Goal: Task Accomplishment & Management: Use online tool/utility

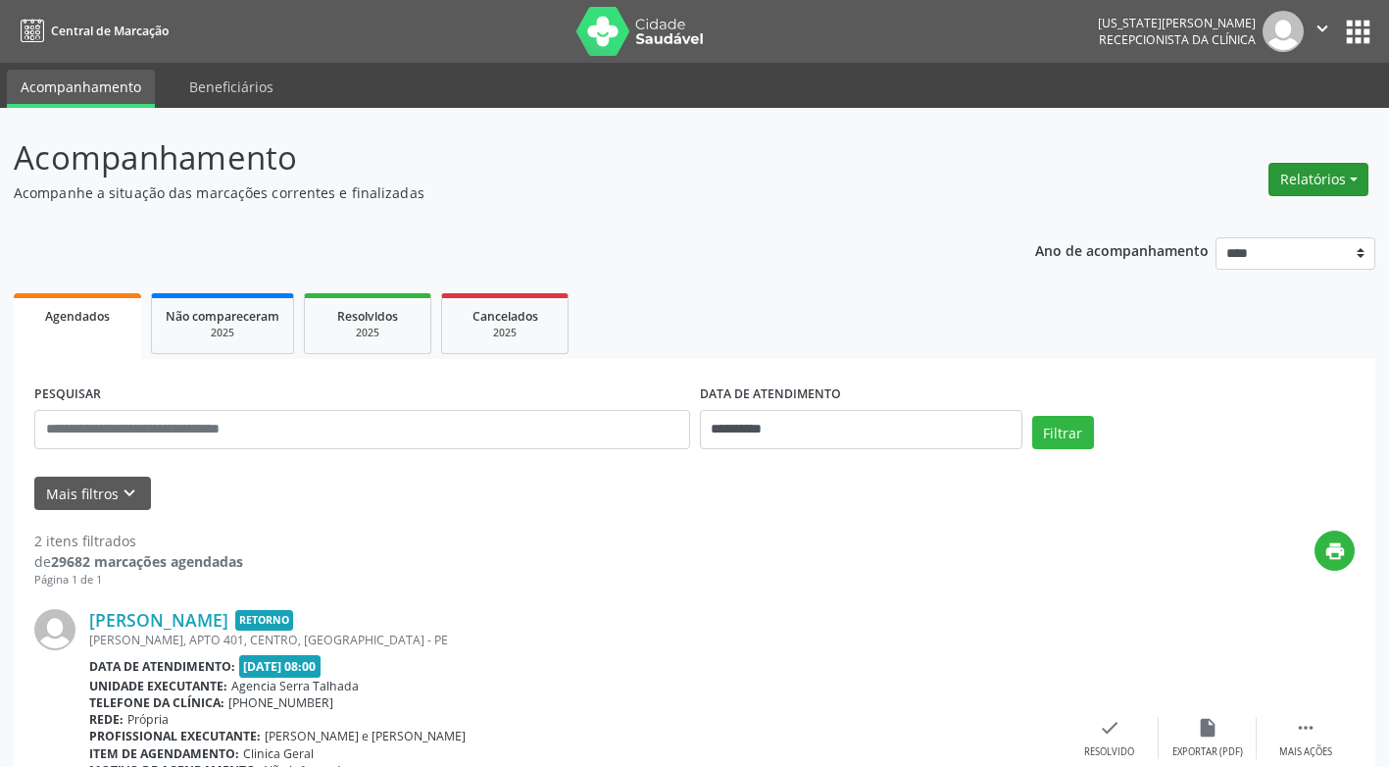
click at [1357, 176] on button "Relatórios" at bounding box center [1318, 179] width 100 height 33
click at [1268, 221] on link "Agendamentos" at bounding box center [1264, 221] width 211 height 27
select select "*"
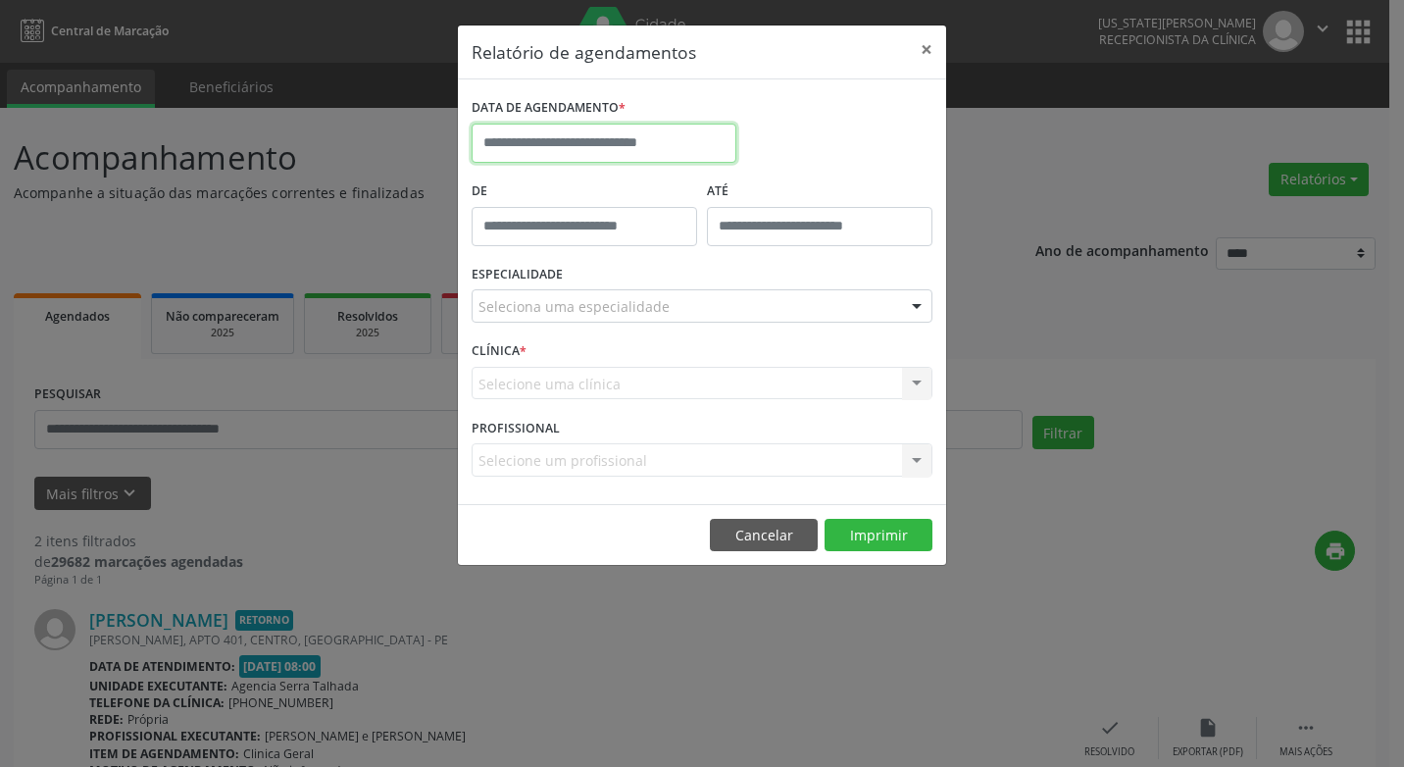
click at [569, 147] on input "text" at bounding box center [604, 143] width 265 height 39
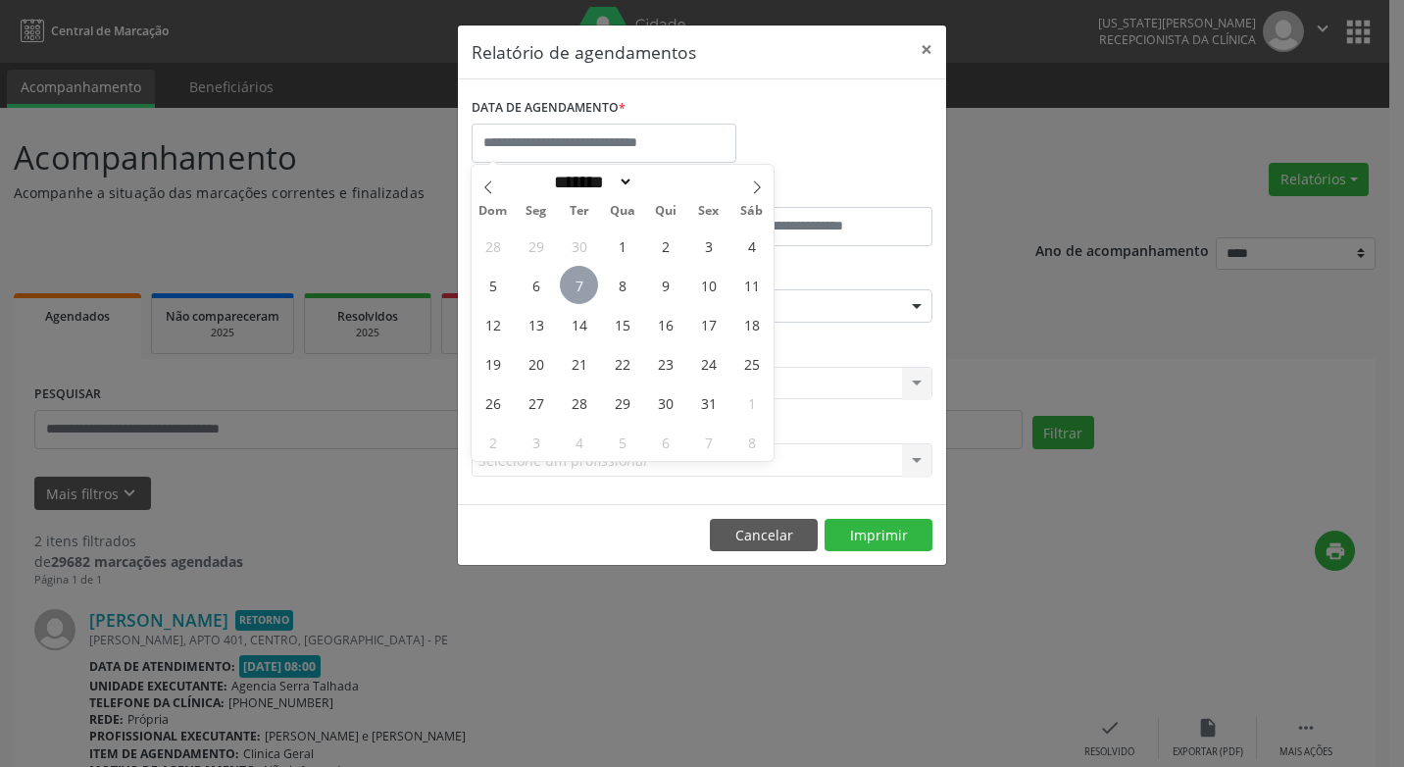
click at [574, 282] on span "7" at bounding box center [579, 285] width 38 height 38
type input "**********"
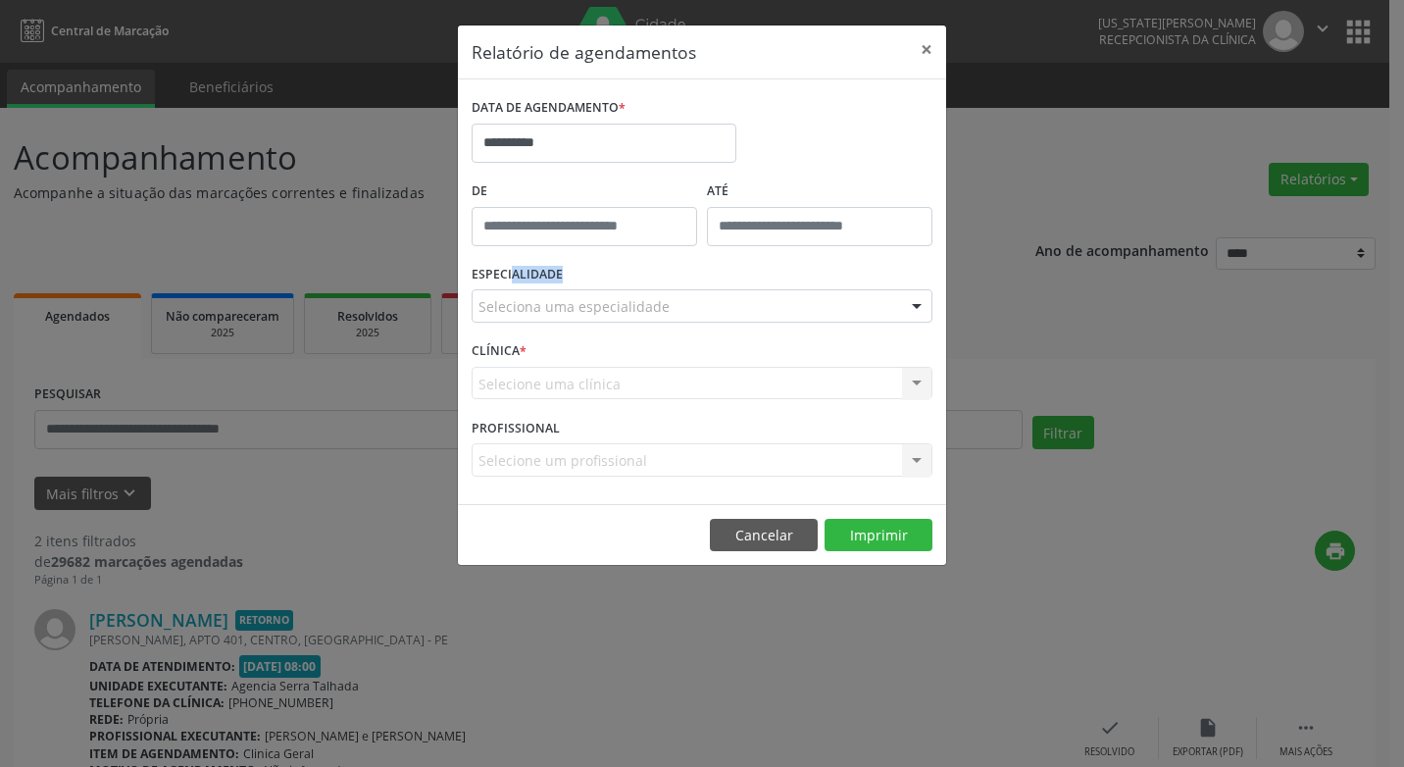
click at [574, 282] on div "ESPECIALIDADE Seleciona uma especialidade Todas as especialidades Alergologia A…" at bounding box center [702, 298] width 471 height 76
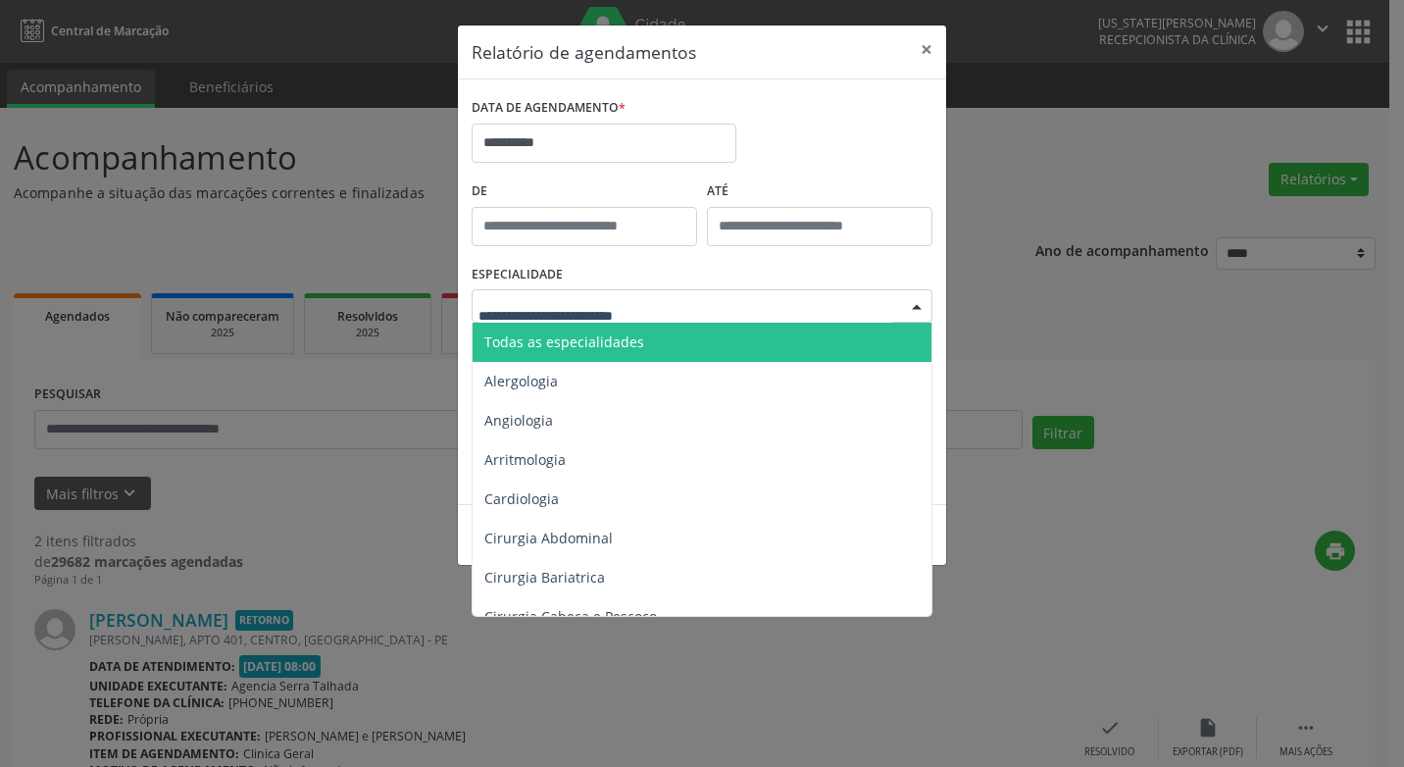
click at [915, 302] on div at bounding box center [916, 306] width 29 height 33
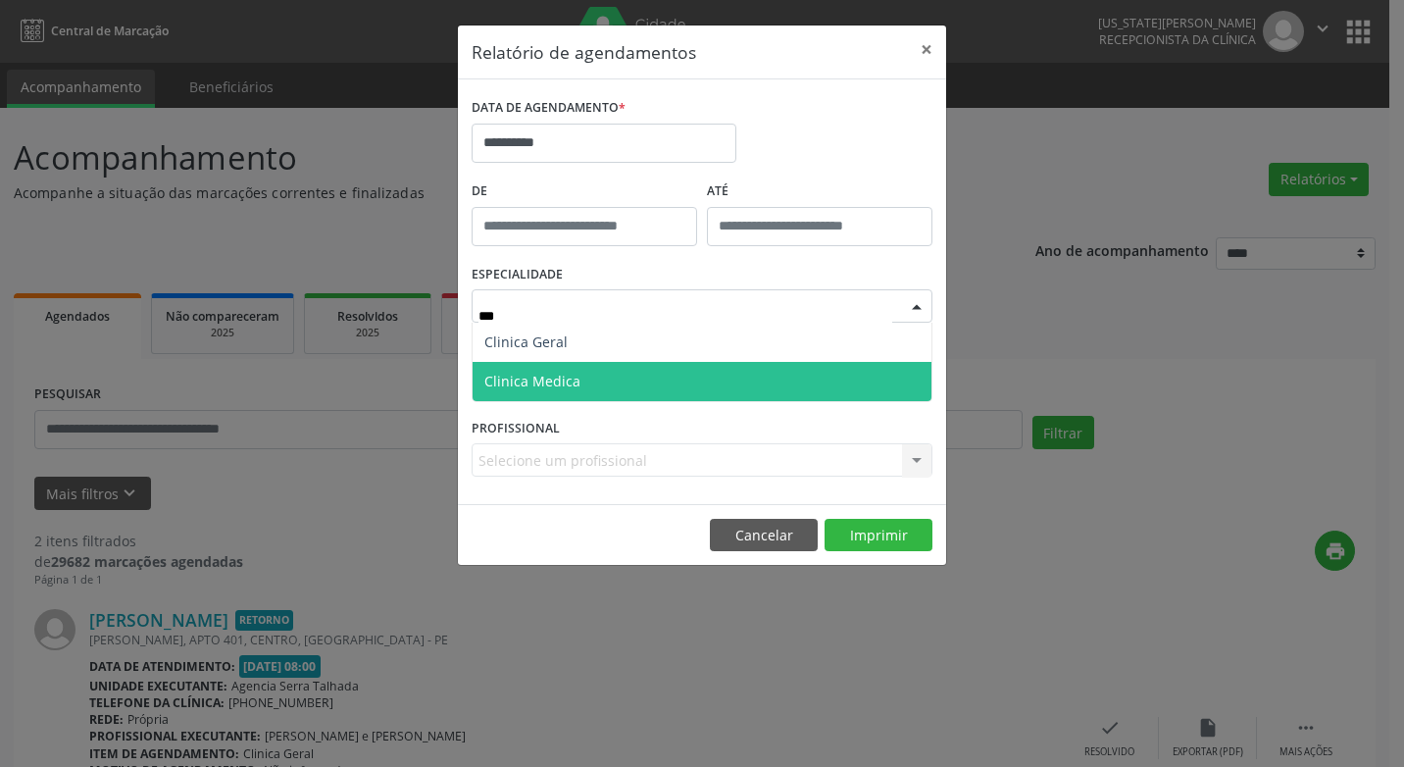
click at [730, 377] on span "Clinica Medica" at bounding box center [701, 381] width 459 height 39
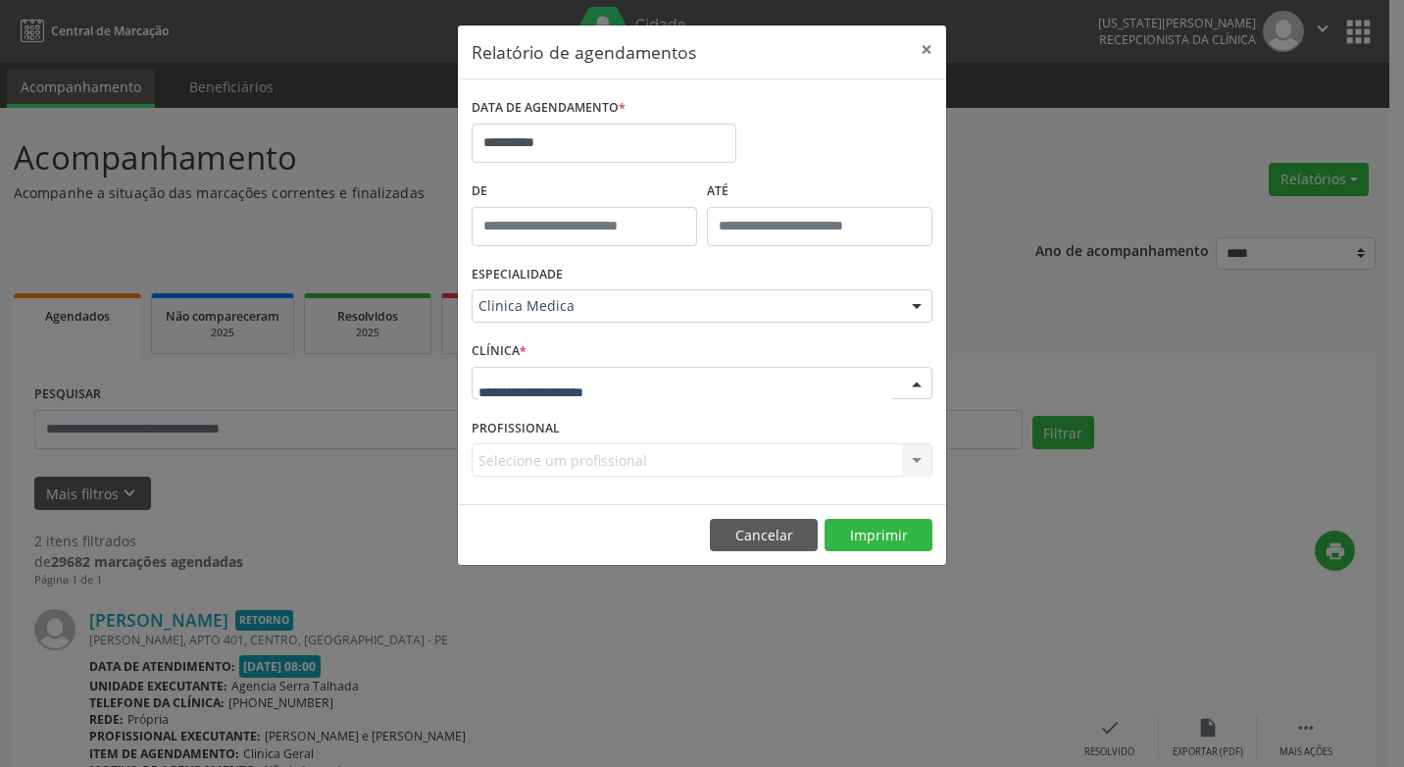
click at [914, 381] on div at bounding box center [916, 384] width 29 height 33
click at [877, 377] on input "text" at bounding box center [685, 392] width 414 height 39
click at [912, 464] on div "Selecione um profissional Nenhum resultado encontrado para: " " Não há nenhuma …" at bounding box center [702, 459] width 461 height 33
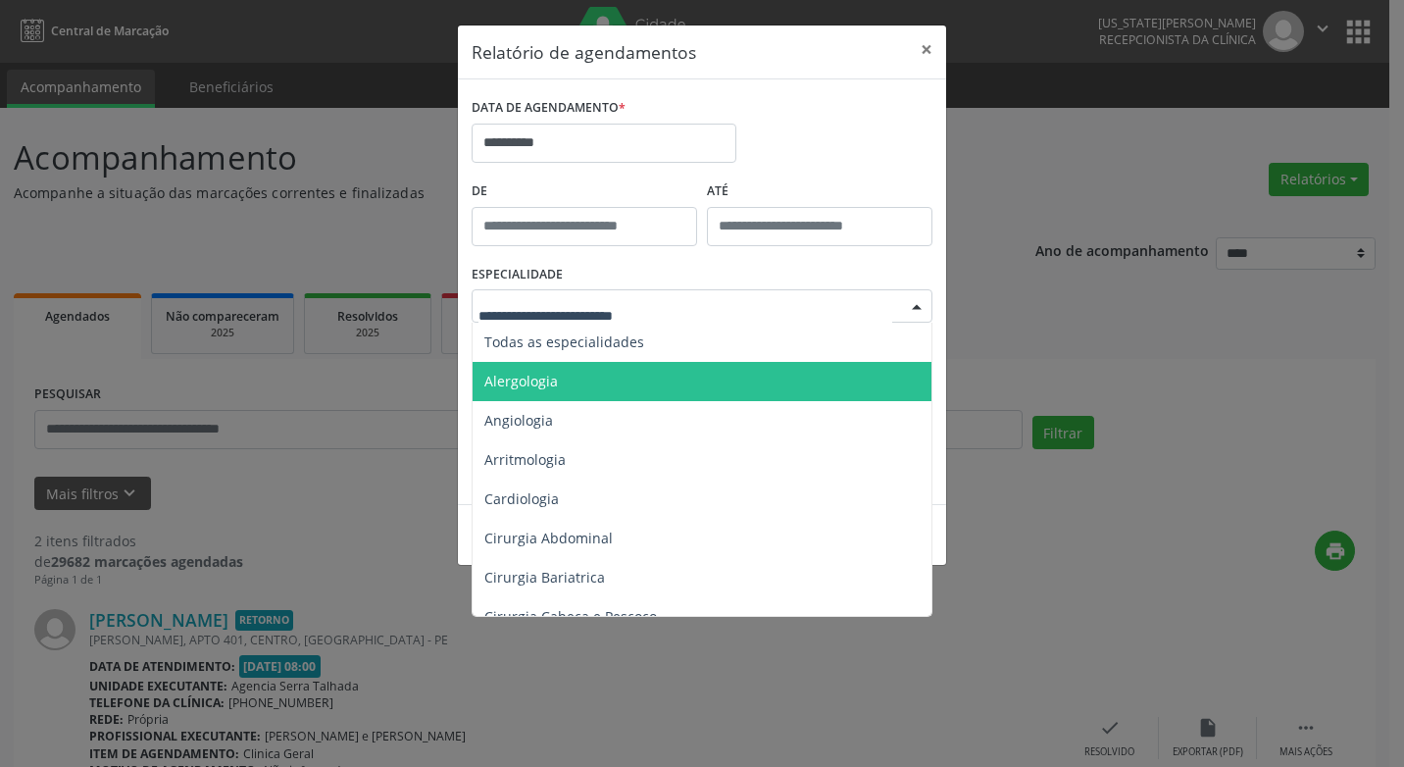
click at [919, 301] on div at bounding box center [916, 306] width 29 height 33
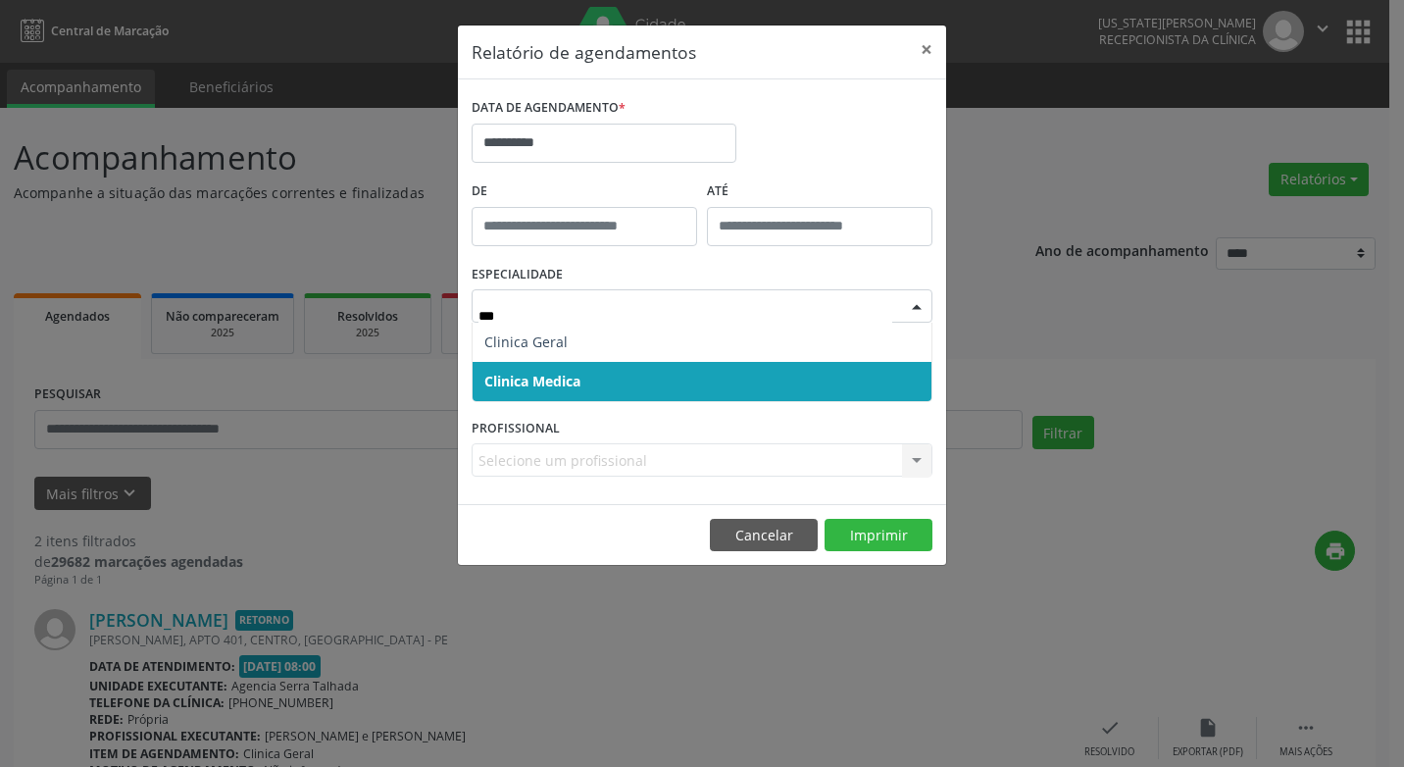
type input "****"
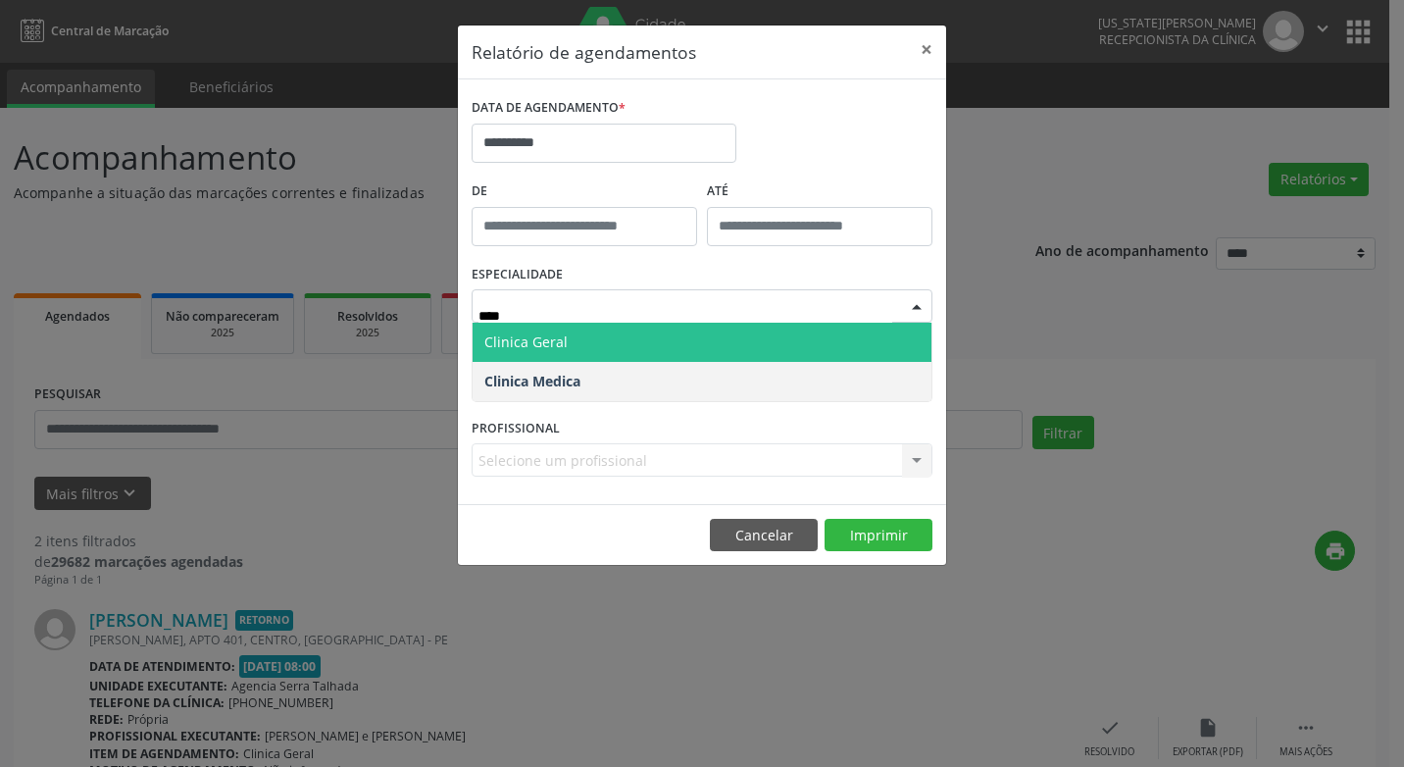
click at [821, 333] on span "Clinica Geral" at bounding box center [701, 342] width 459 height 39
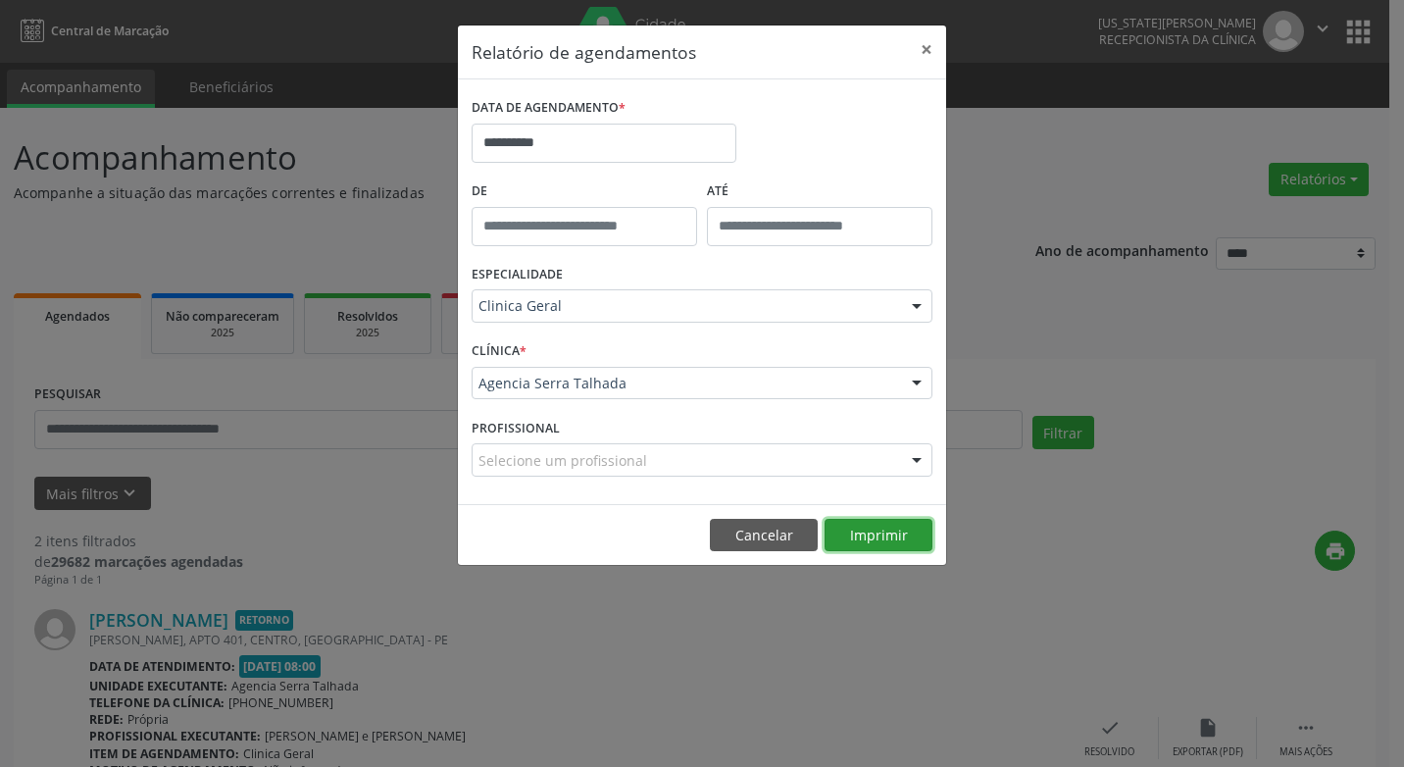
click at [866, 538] on button "Imprimir" at bounding box center [878, 535] width 108 height 33
click at [609, 124] on input "**********" at bounding box center [604, 143] width 265 height 39
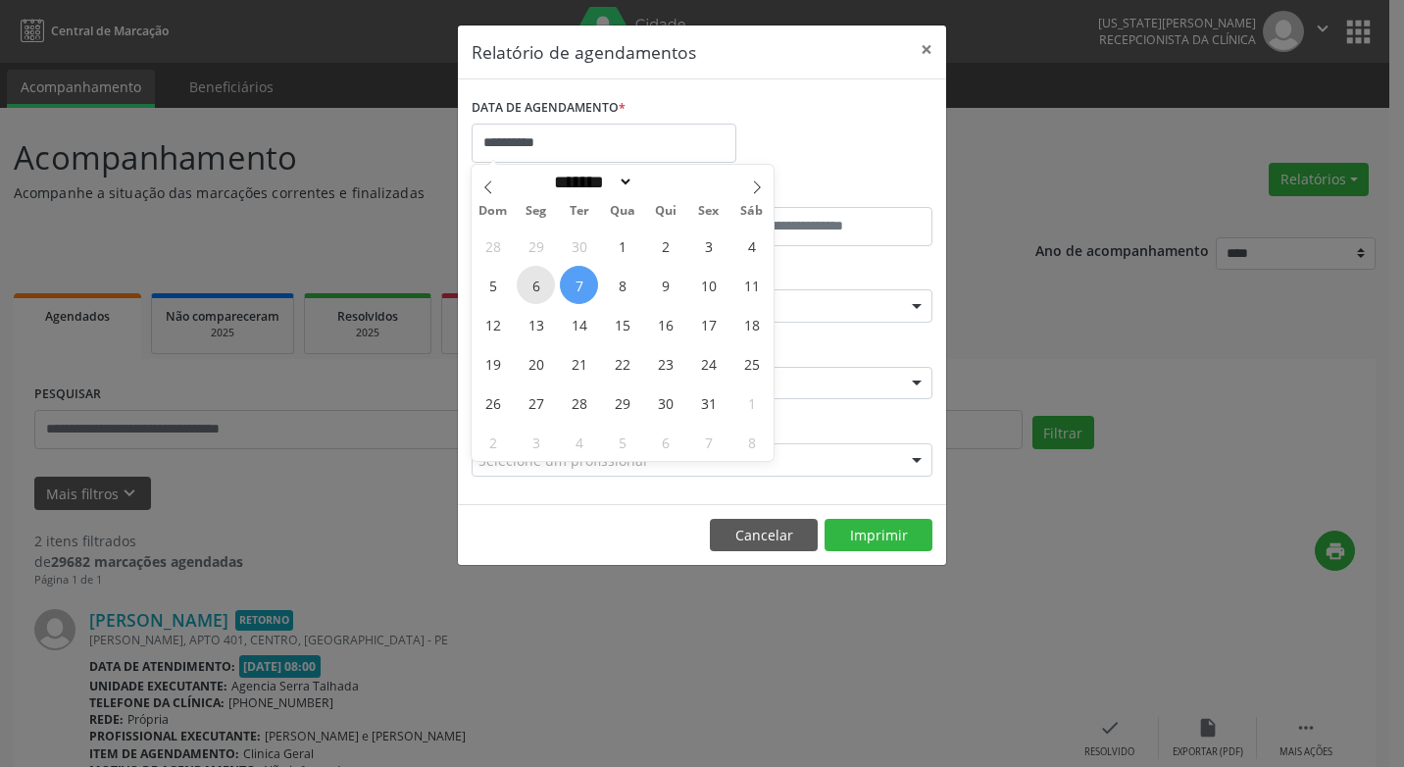
click at [533, 288] on span "6" at bounding box center [536, 285] width 38 height 38
type input "**********"
click at [533, 288] on span "6" at bounding box center [536, 285] width 38 height 38
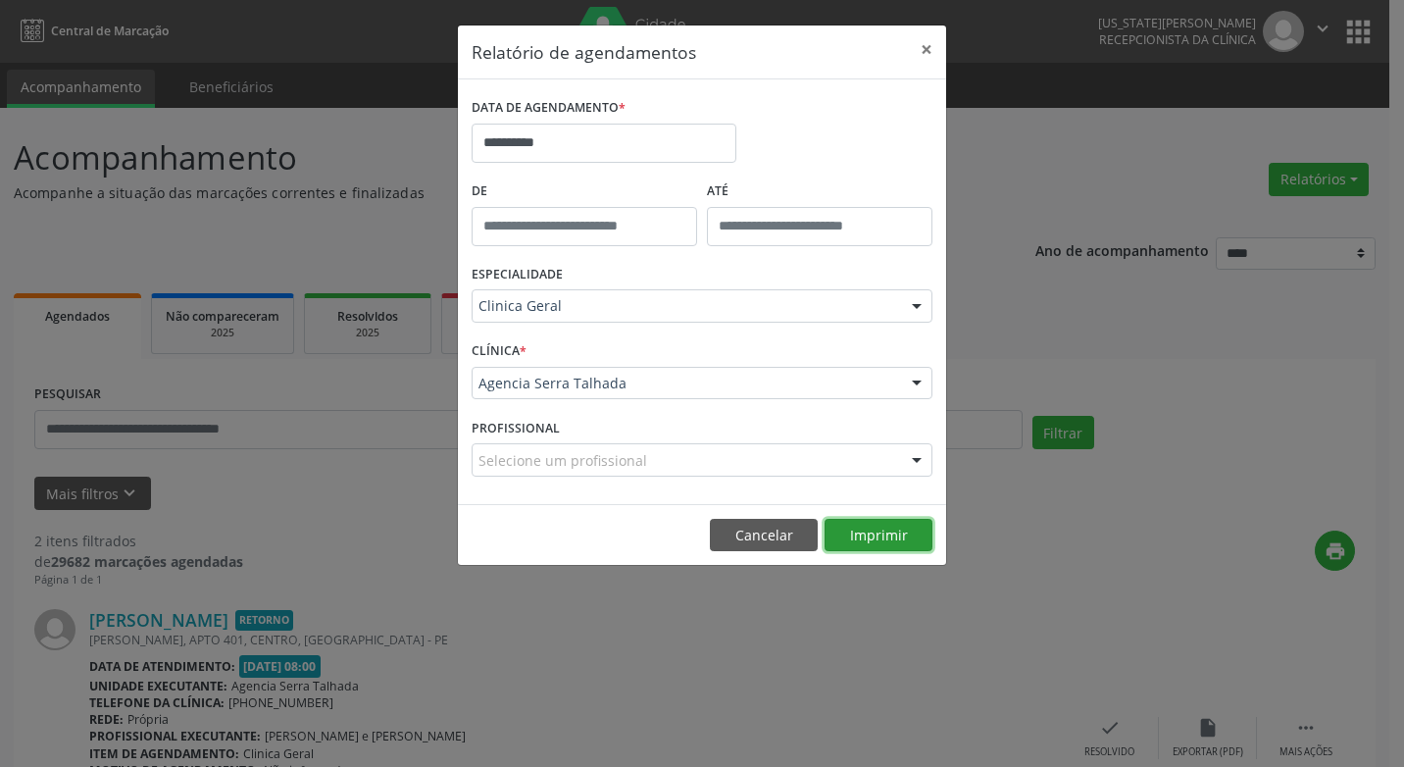
click at [886, 537] on button "Imprimir" at bounding box center [878, 535] width 108 height 33
click at [935, 46] on button "×" at bounding box center [926, 49] width 39 height 48
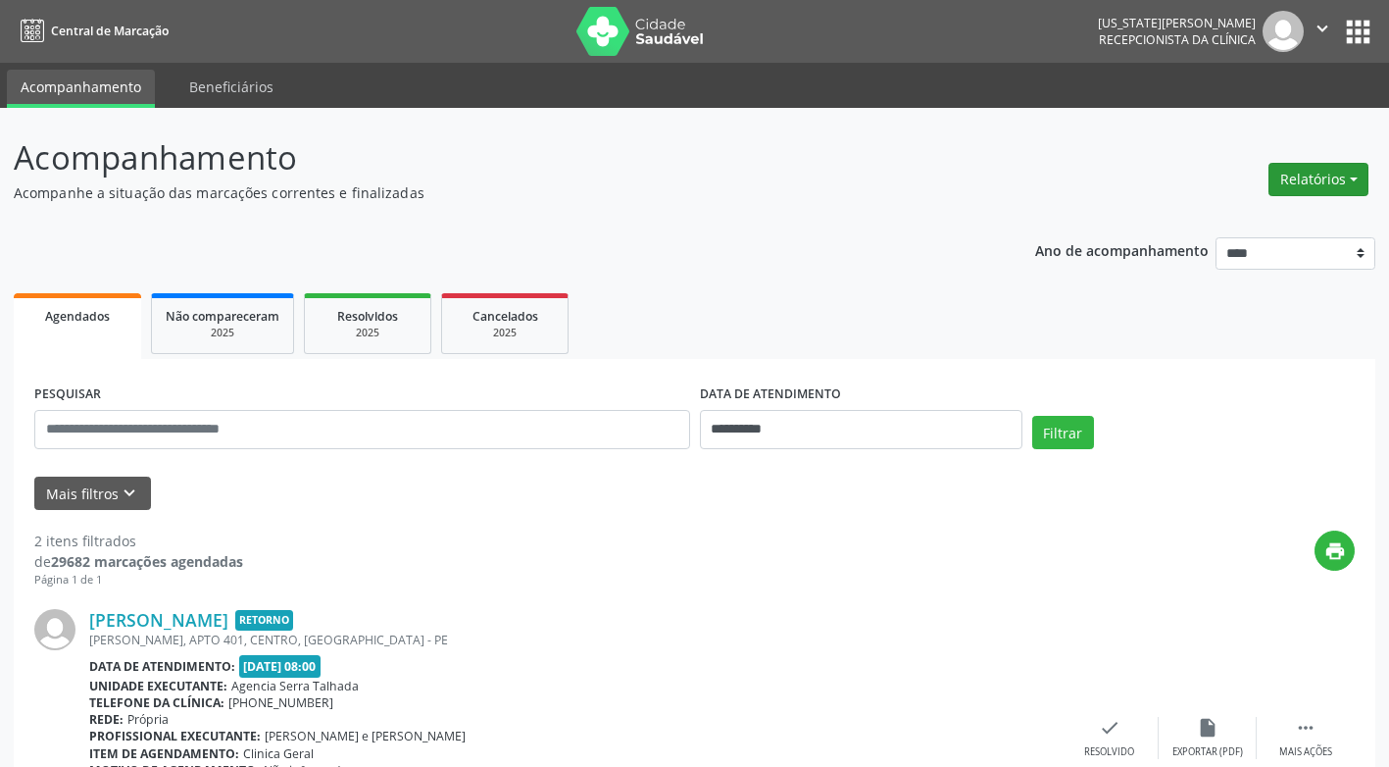
click at [1347, 177] on button "Relatórios" at bounding box center [1318, 179] width 100 height 33
click at [1236, 222] on link "Agendamentos" at bounding box center [1264, 221] width 211 height 27
select select "*"
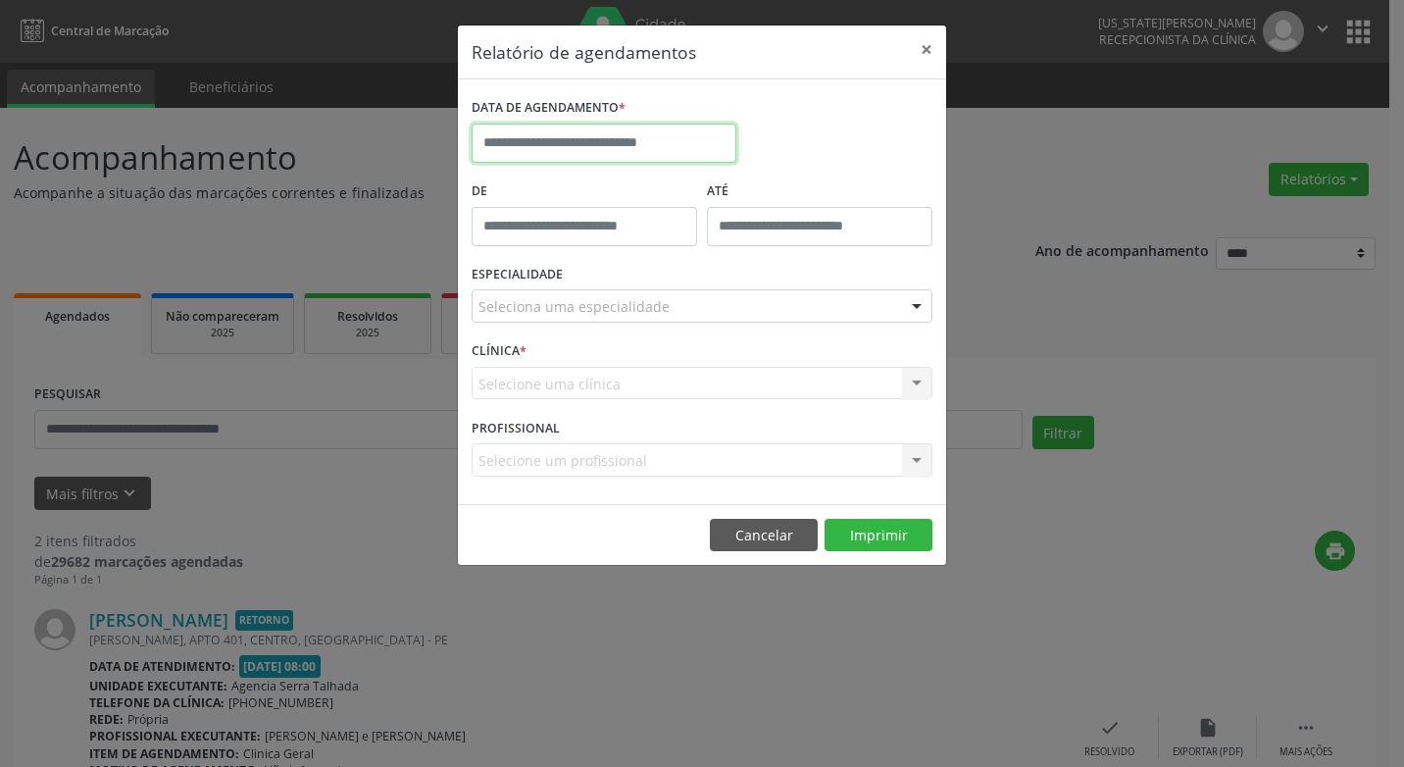
click at [579, 143] on input "text" at bounding box center [604, 143] width 265 height 39
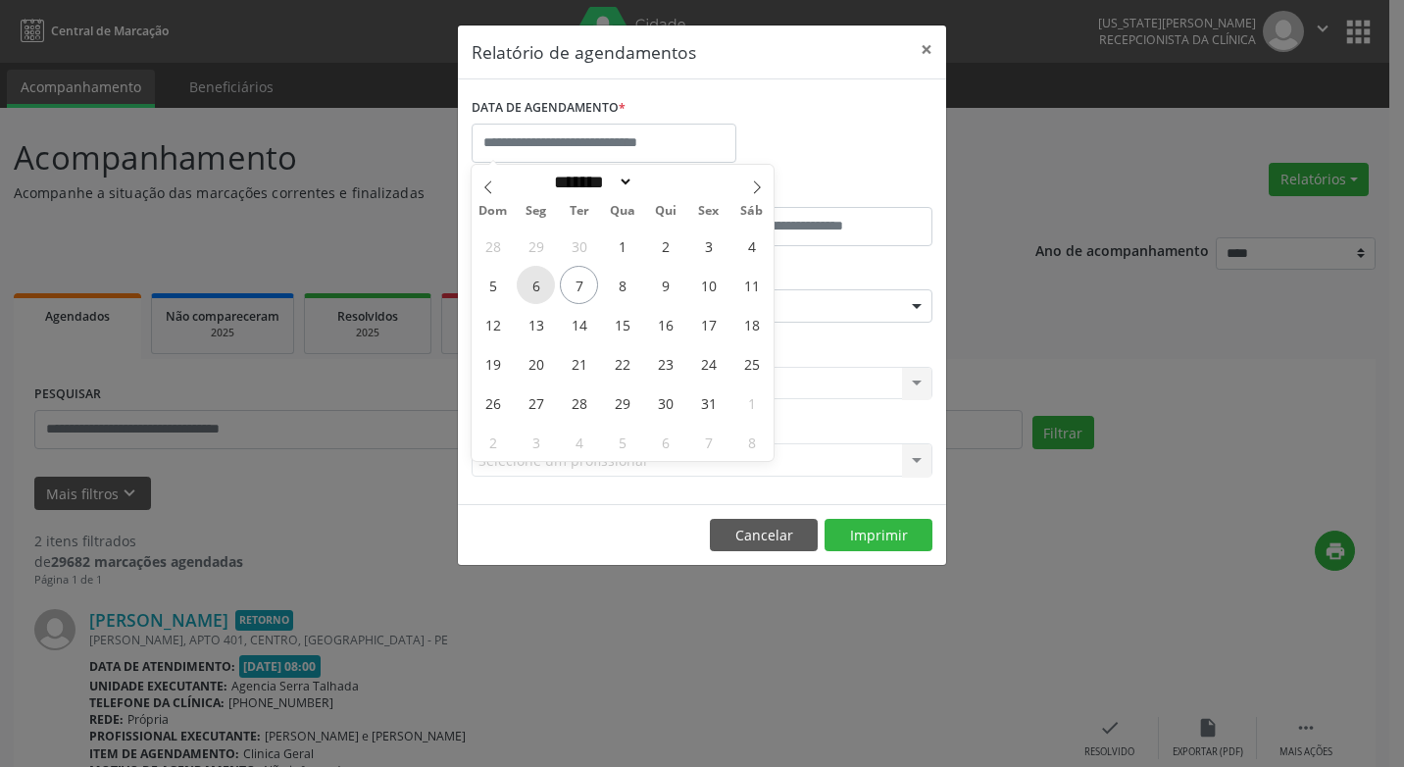
click at [538, 289] on span "6" at bounding box center [536, 285] width 38 height 38
type input "**********"
click at [538, 289] on span "6" at bounding box center [536, 285] width 38 height 38
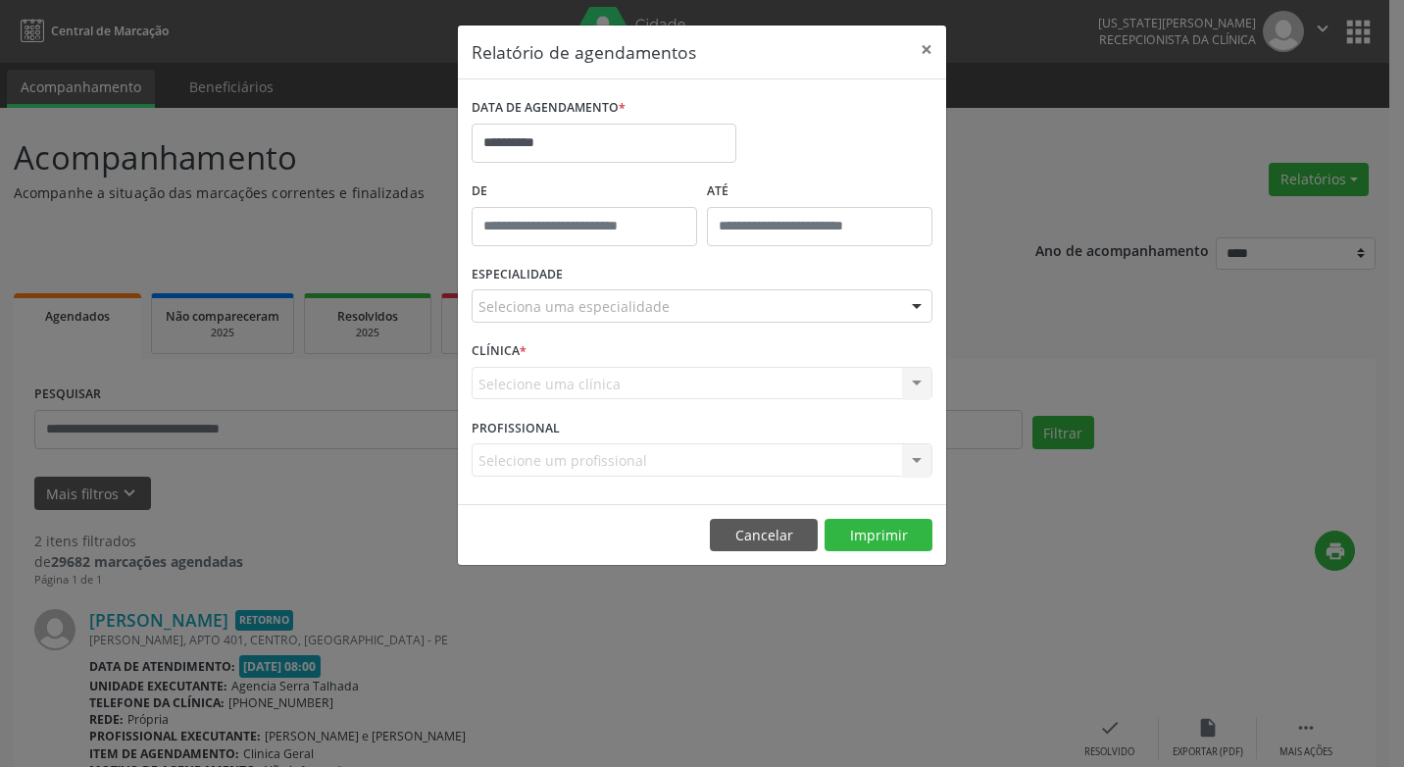
click at [909, 303] on div at bounding box center [916, 306] width 29 height 33
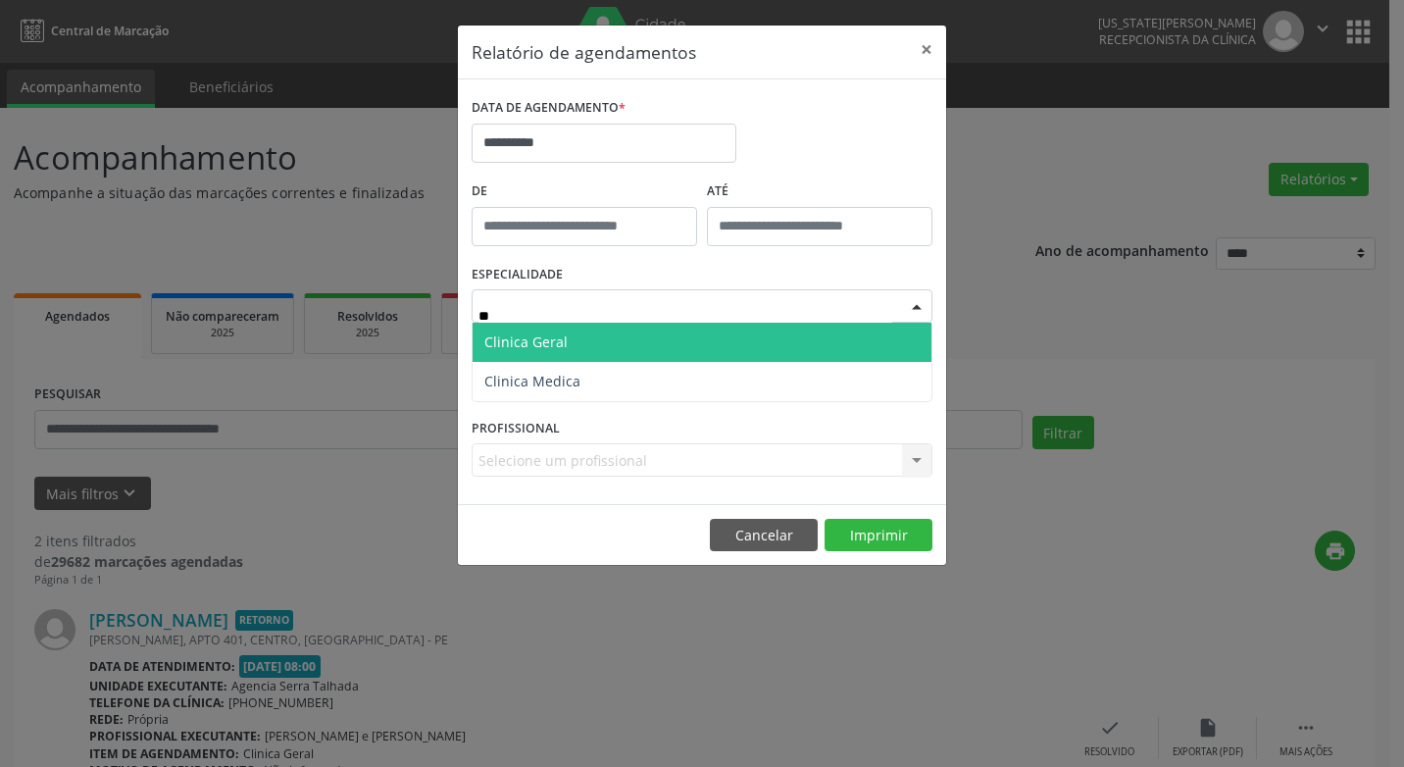
type input "***"
click at [835, 333] on span "Clinica Geral" at bounding box center [701, 342] width 459 height 39
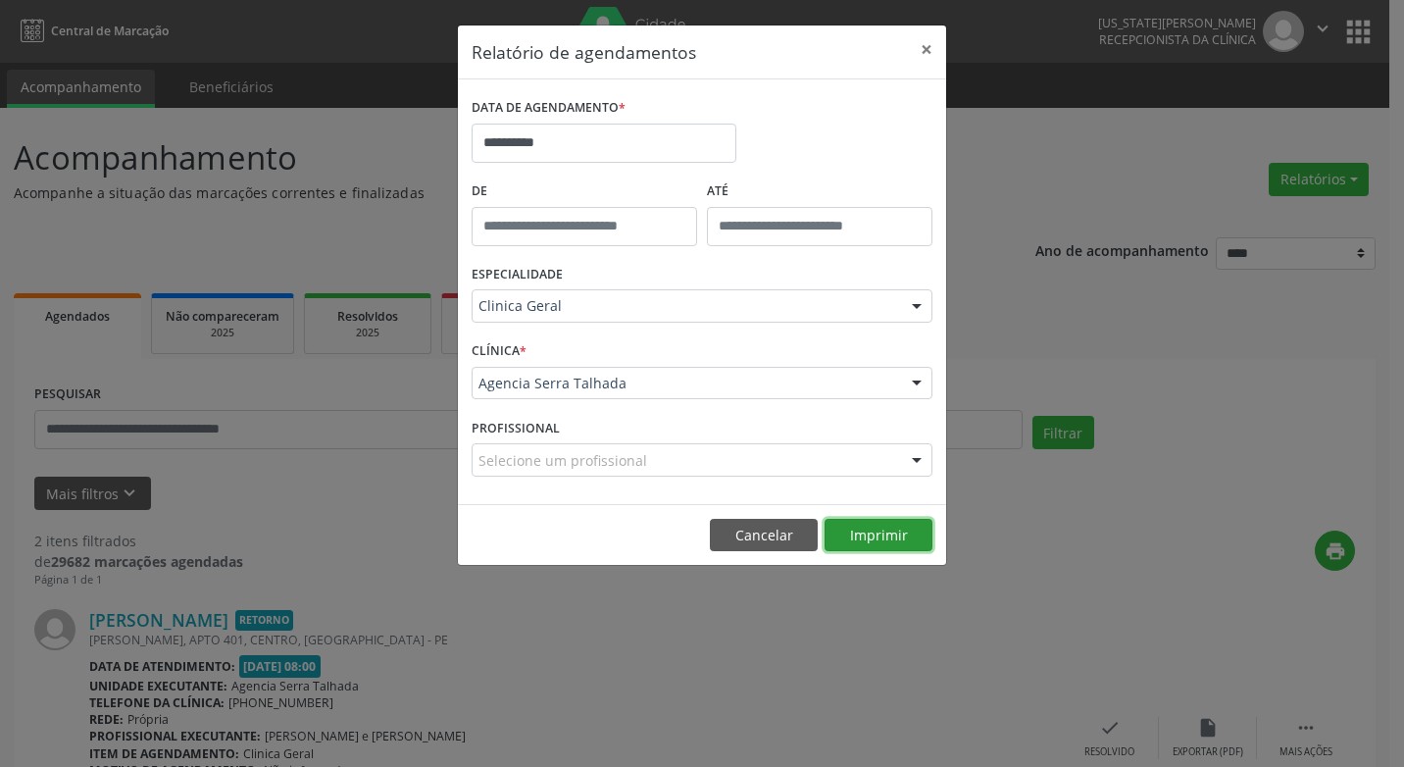
click at [862, 536] on button "Imprimir" at bounding box center [878, 535] width 108 height 33
click at [928, 46] on button "×" at bounding box center [926, 49] width 39 height 48
